Goal: Information Seeking & Learning: Understand process/instructions

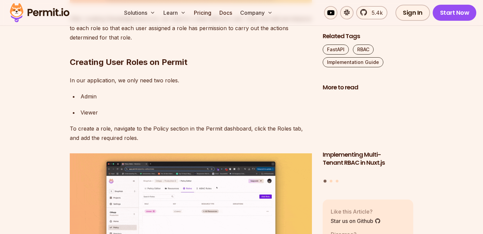
scroll to position [2336, 0]
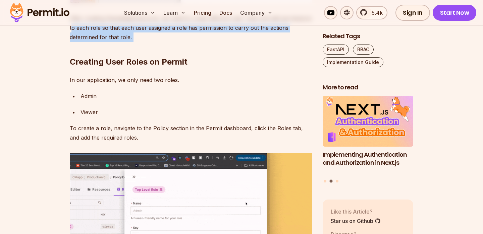
drag, startPoint x: 70, startPoint y: 125, endPoint x: 270, endPoint y: 133, distance: 200.2
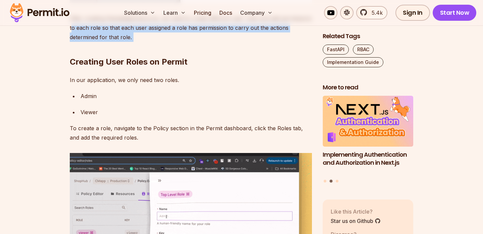
click at [270, 133] on div "Implementing RBAC (Role-Based Access Control) in a FastAPI application ensures …" at bounding box center [191, 224] width 242 height 4275
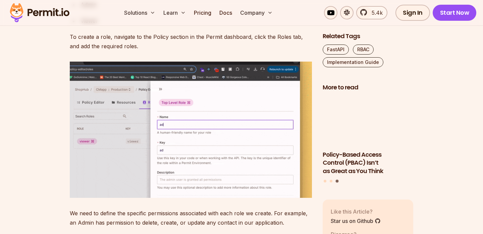
scroll to position [2428, 0]
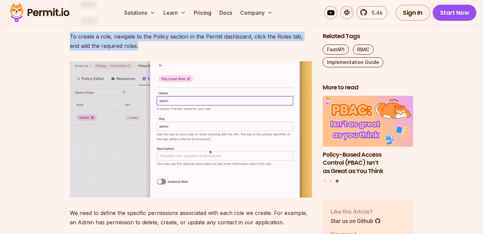
drag, startPoint x: 69, startPoint y: 132, endPoint x: 259, endPoint y: 143, distance: 189.6
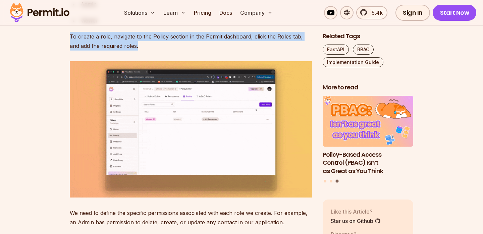
click at [259, 51] on p "To create a role, navigate to the Policy section in the Permit dashboard, click…" at bounding box center [191, 41] width 242 height 19
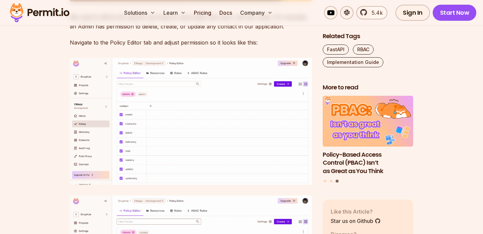
scroll to position [2632, 0]
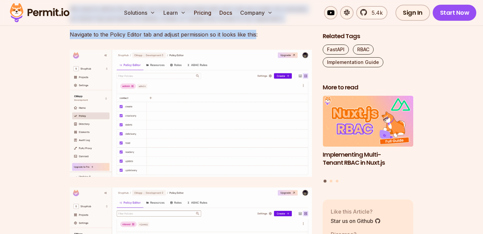
drag, startPoint x: 68, startPoint y: 105, endPoint x: 256, endPoint y: 133, distance: 189.4
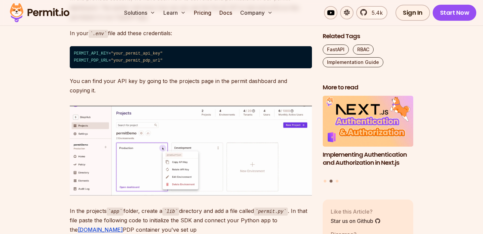
scroll to position [3016, 0]
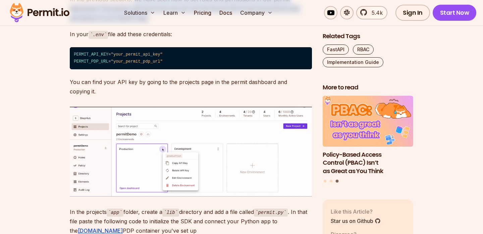
drag, startPoint x: 134, startPoint y: 95, endPoint x: 217, endPoint y: 117, distance: 86.6
click at [217, 23] on p "In the previous sections, we have seen how to set roles and permissions in our …" at bounding box center [191, 9] width 242 height 28
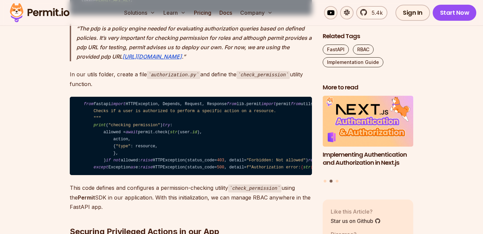
scroll to position [3287, 0]
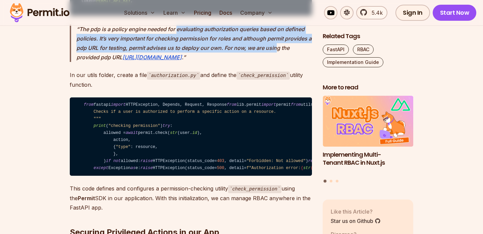
drag, startPoint x: 177, startPoint y: 129, endPoint x: 280, endPoint y: 151, distance: 105.5
click at [280, 62] on p "The pdp is a policy engine needed for evaluating authorization queries based on…" at bounding box center [193, 43] width 235 height 38
click at [263, 89] on p "In our utils folder, create a file authorization.py and define the check_permis…" at bounding box center [191, 79] width 242 height 19
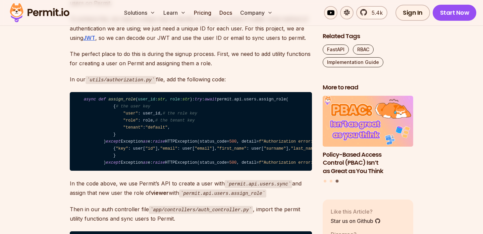
scroll to position [3564, 0]
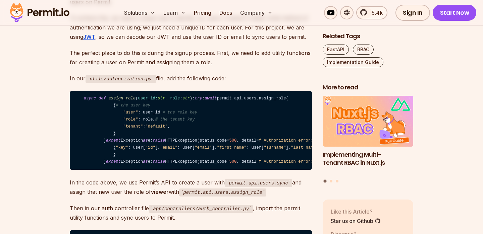
drag, startPoint x: 147, startPoint y: 114, endPoint x: 95, endPoint y: 123, distance: 53.2
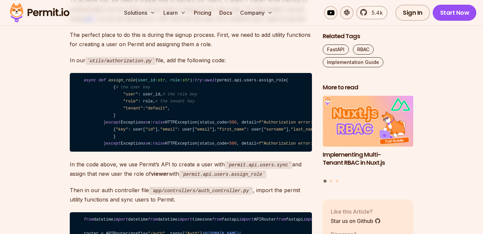
scroll to position [3590, 0]
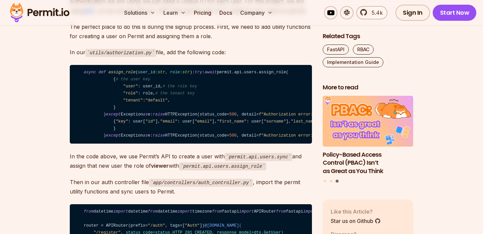
drag, startPoint x: 68, startPoint y: 139, endPoint x: 149, endPoint y: 167, distance: 85.2
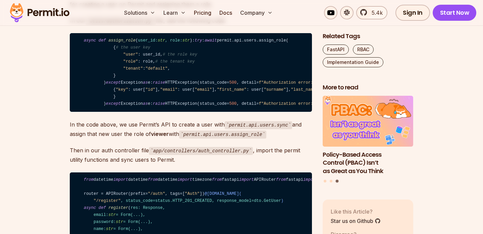
scroll to position [3623, 0]
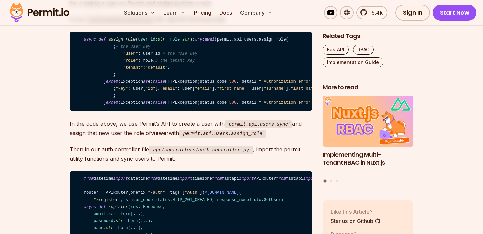
drag, startPoint x: 112, startPoint y: 149, endPoint x: 221, endPoint y: 152, distance: 109.6
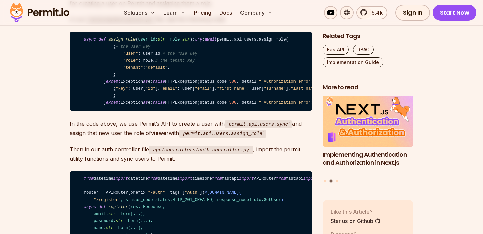
drag, startPoint x: 223, startPoint y: 150, endPoint x: 132, endPoint y: 173, distance: 93.6
drag, startPoint x: 183, startPoint y: 168, endPoint x: 307, endPoint y: 169, distance: 124.3
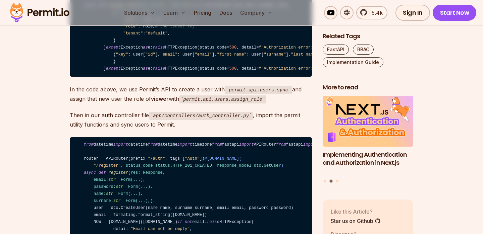
scroll to position [3657, 0]
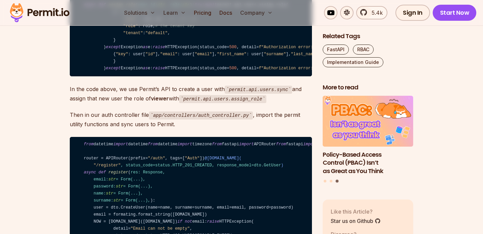
drag, startPoint x: 215, startPoint y: 149, endPoint x: 203, endPoint y: 161, distance: 17.1
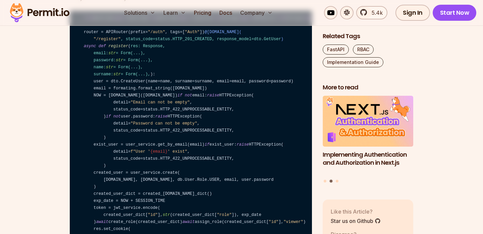
scroll to position [3829, 0]
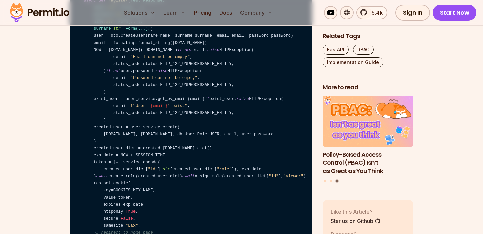
drag, startPoint x: 103, startPoint y: 144, endPoint x: 181, endPoint y: 146, distance: 77.8
drag, startPoint x: 116, startPoint y: 159, endPoint x: 199, endPoint y: 169, distance: 83.0
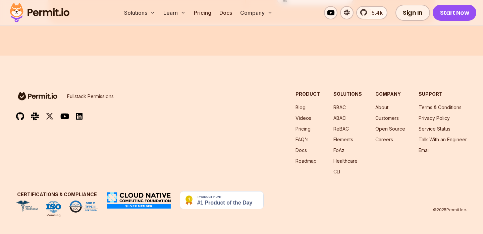
scroll to position [5382, 0]
drag, startPoint x: 71, startPoint y: 96, endPoint x: 240, endPoint y: 112, distance: 168.9
drag, startPoint x: 121, startPoint y: 129, endPoint x: 245, endPoint y: 153, distance: 126.2
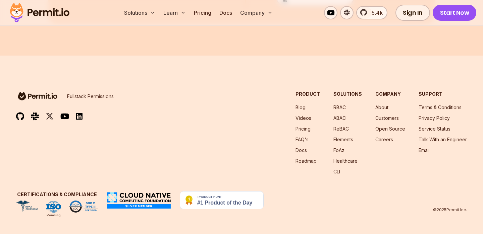
click at [229, 13] on link "Docs" at bounding box center [225, 12] width 18 height 13
